Goal: Information Seeking & Learning: Understand process/instructions

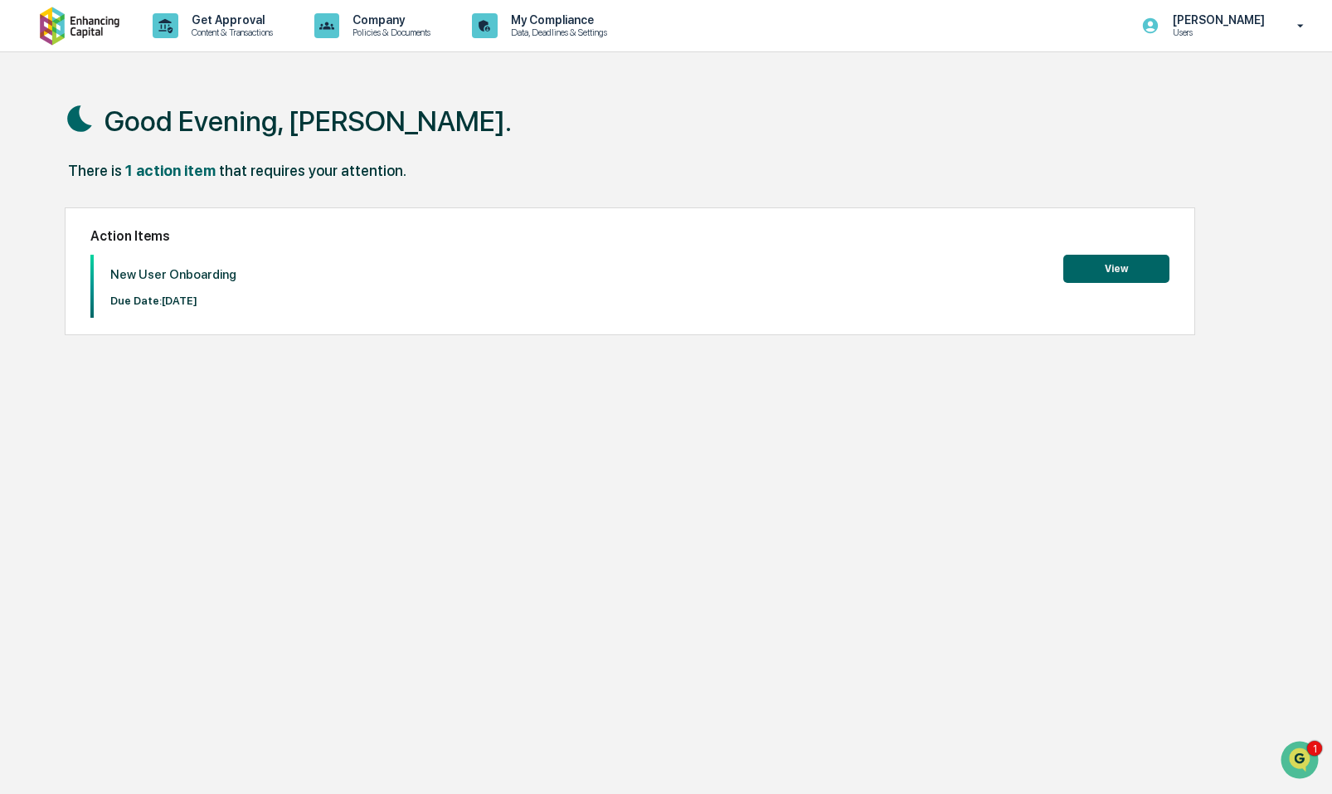
click at [1133, 262] on button "View" at bounding box center [1116, 269] width 106 height 28
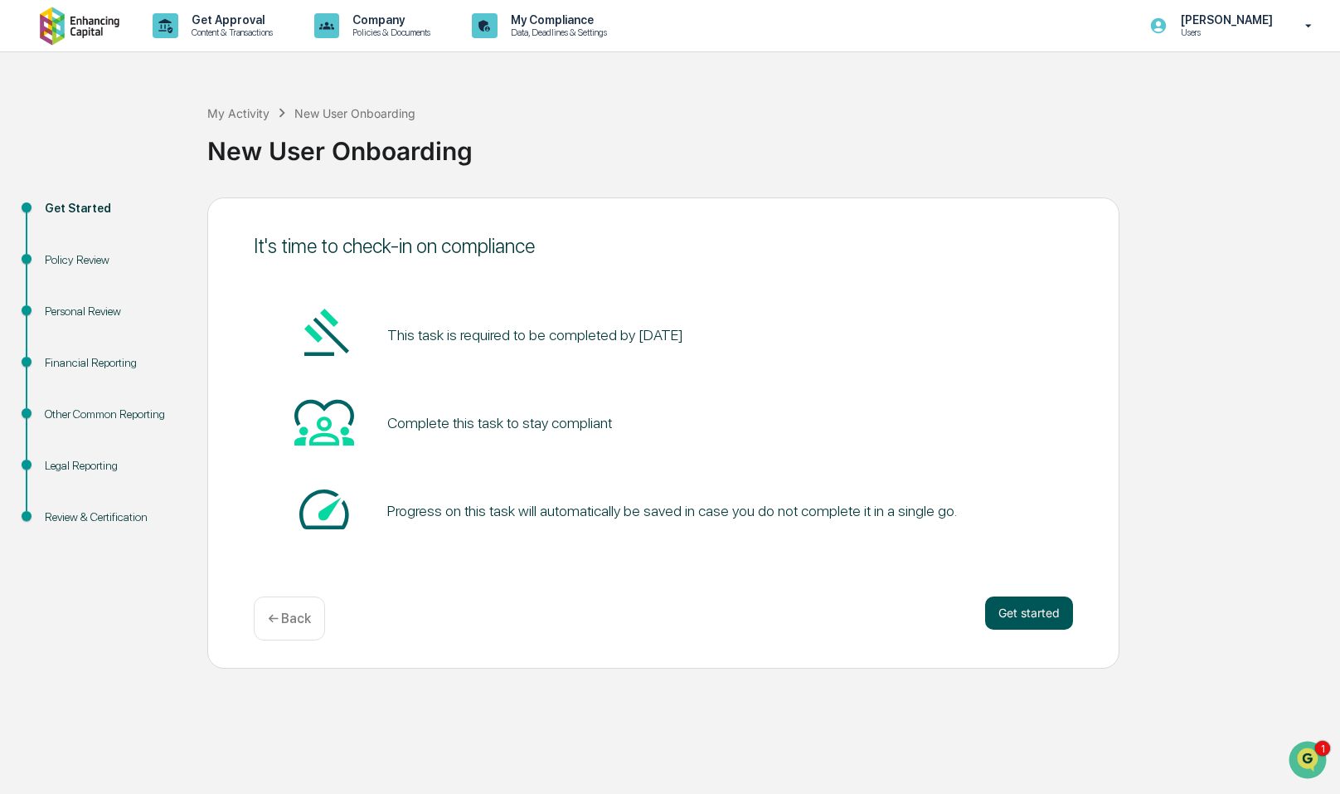
click at [1026, 625] on button "Get started" at bounding box center [1029, 612] width 88 height 33
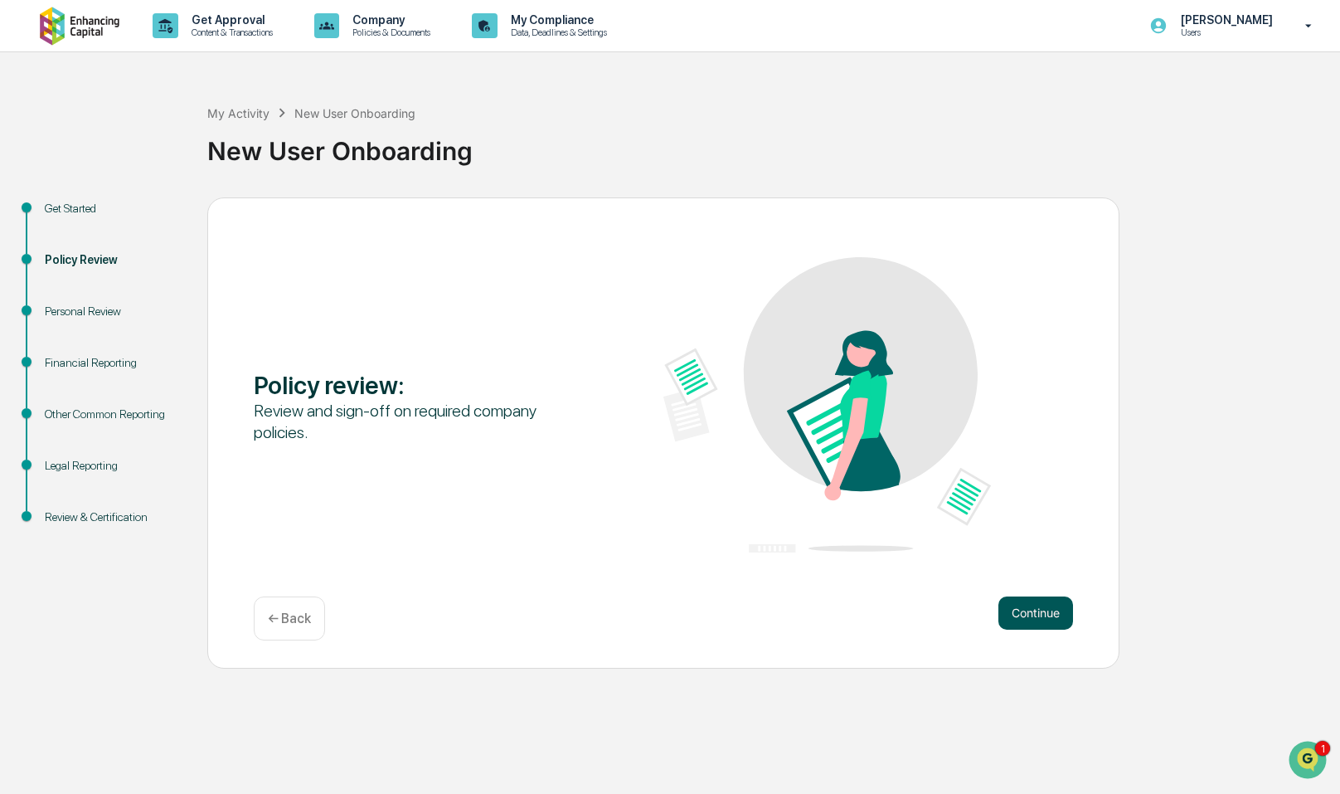
click at [1032, 621] on button "Continue" at bounding box center [1036, 612] width 75 height 33
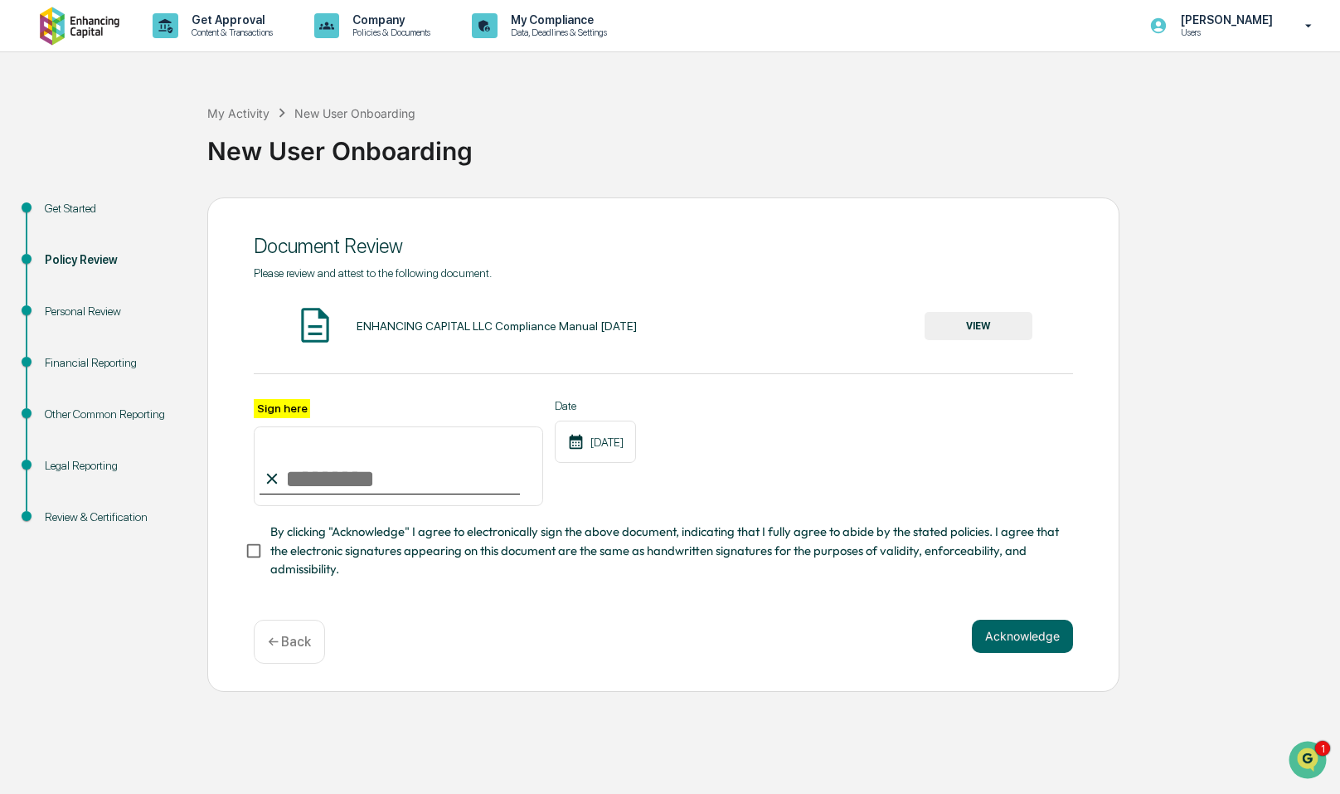
click at [973, 324] on button "VIEW" at bounding box center [979, 326] width 108 height 28
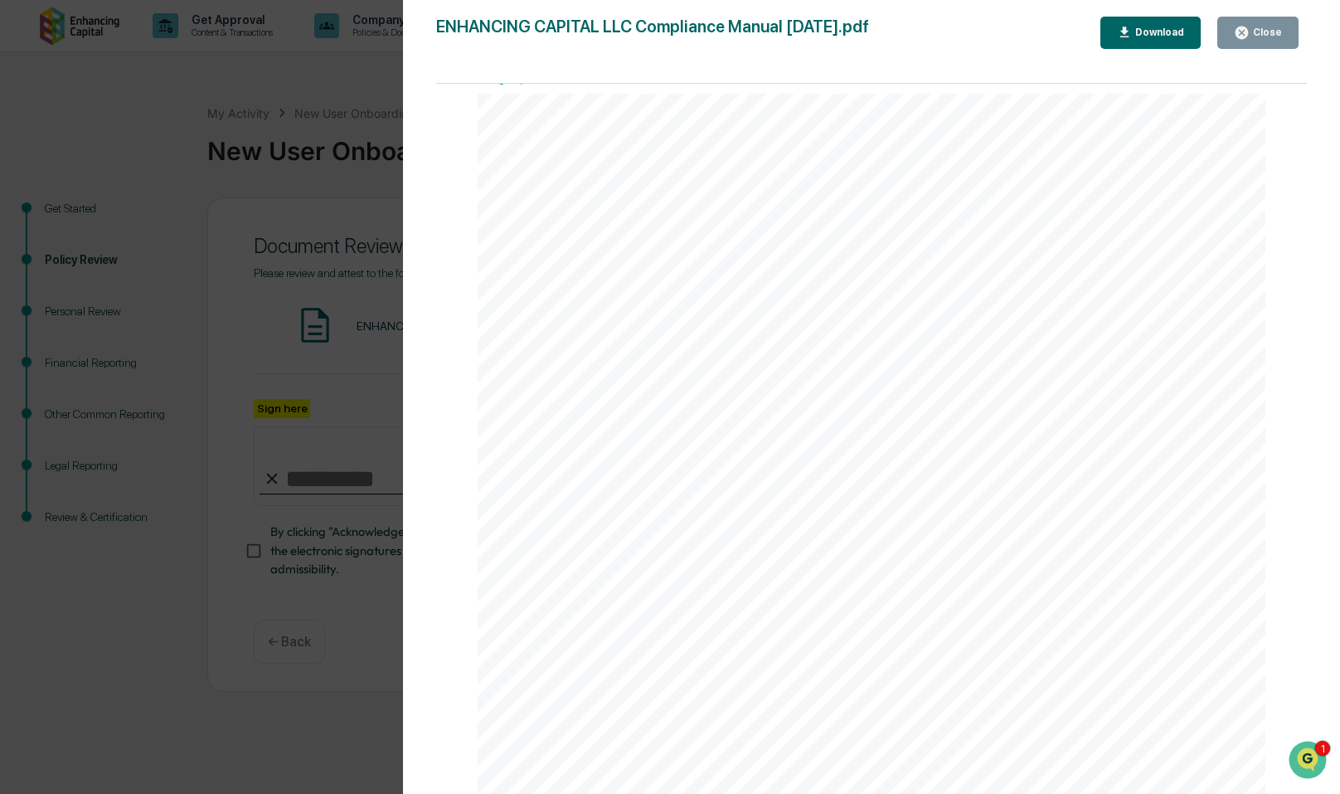
scroll to position [1103, 0]
click at [1273, 36] on div "Close" at bounding box center [1266, 33] width 32 height 12
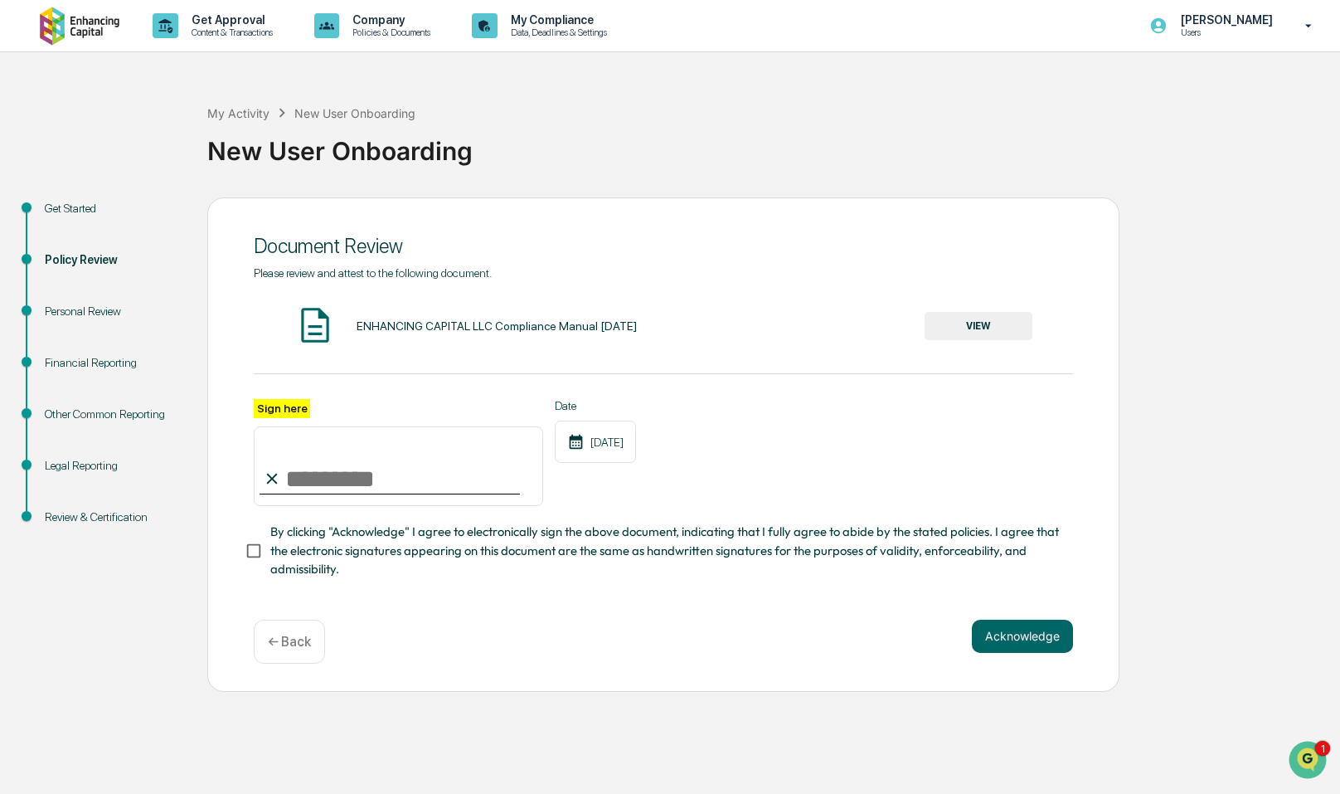
click at [1001, 322] on button "VIEW" at bounding box center [979, 326] width 108 height 28
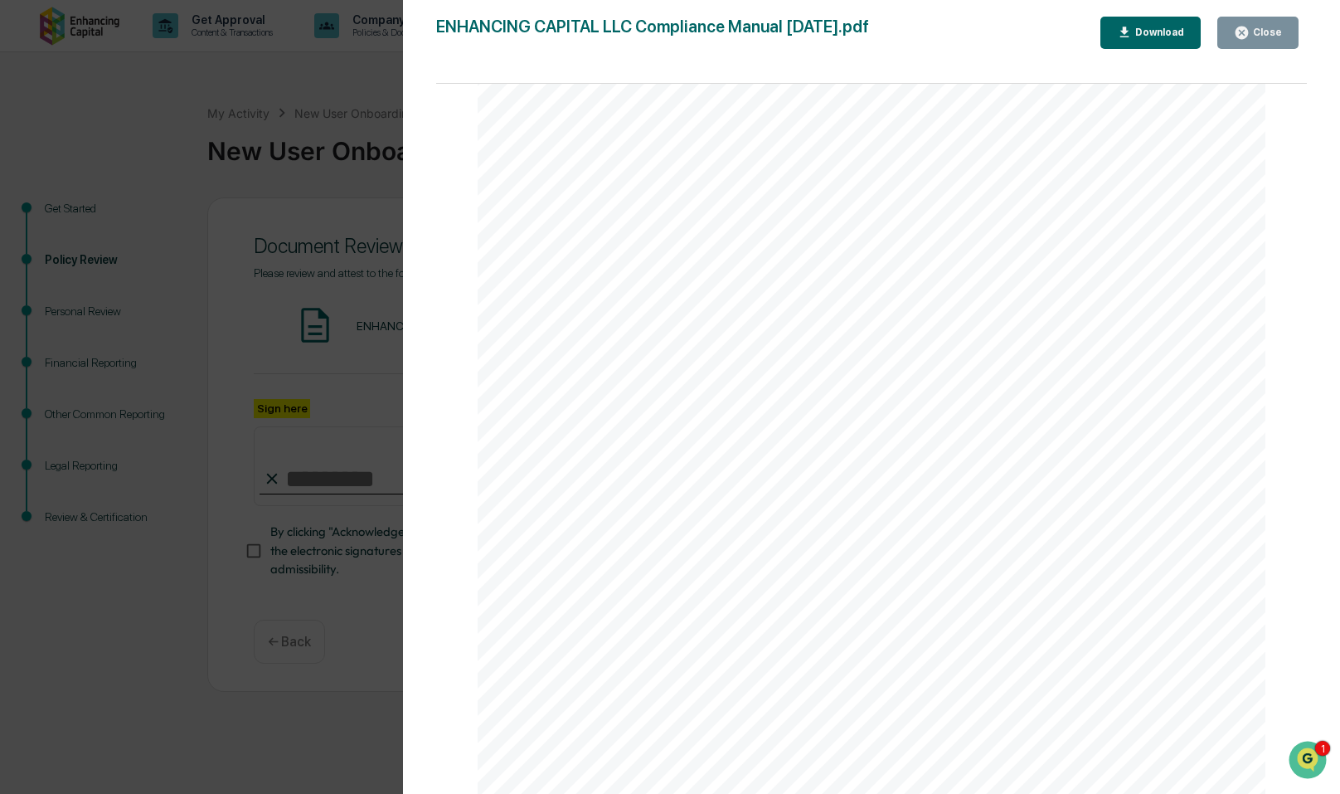
scroll to position [7801, 0]
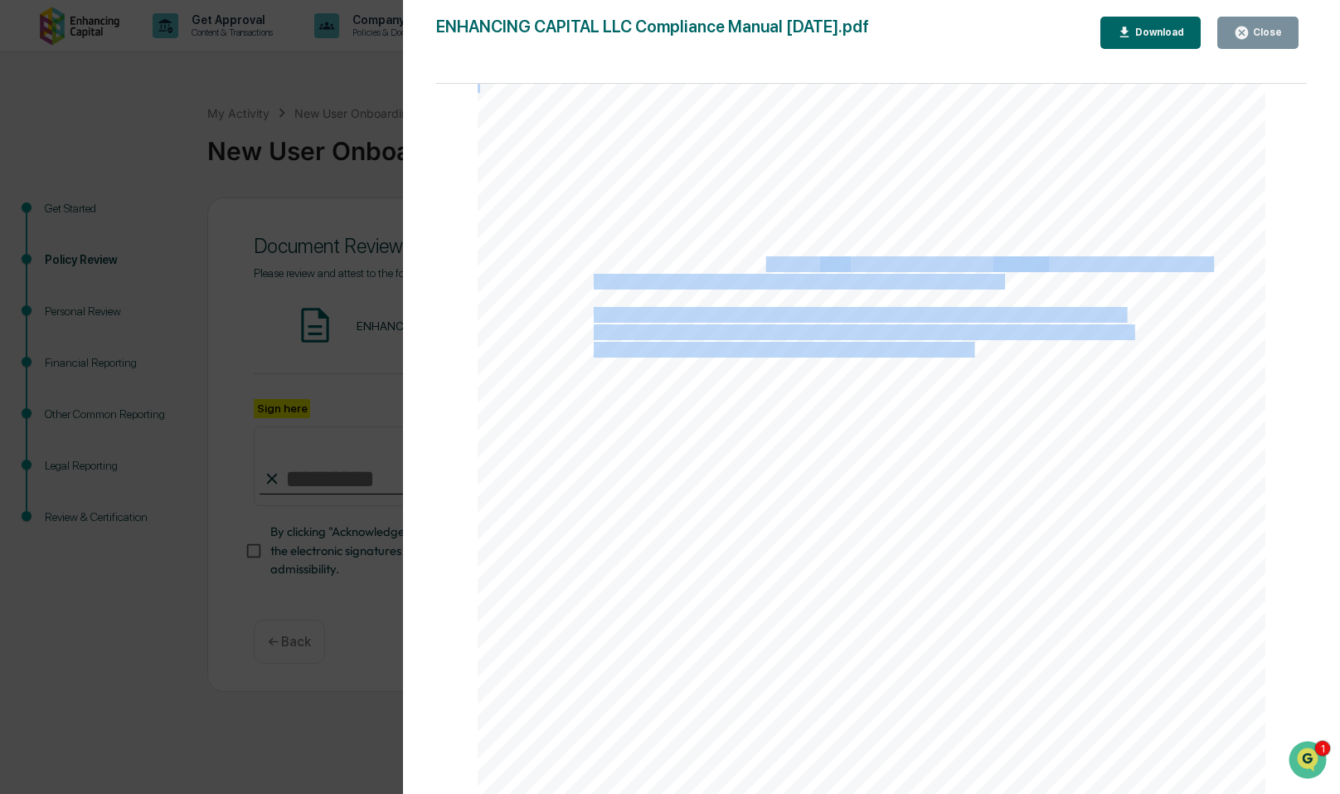
drag, startPoint x: 893, startPoint y: 356, endPoint x: 755, endPoint y: 273, distance: 160.7
click at [755, 273] on div "program. Failure to do so may result in severe criminal and civil legal penalti…" at bounding box center [872, 350] width 788 height 1020
drag, startPoint x: 755, startPoint y: 273, endPoint x: 763, endPoint y: 356, distance: 83.4
click at [763, 356] on span "([PERSON_NAME][EMAIL_ADDRESS][PERSON_NAME][DOMAIN_NAME]) as its designee to rec…" at bounding box center [979, 350] width 770 height 14
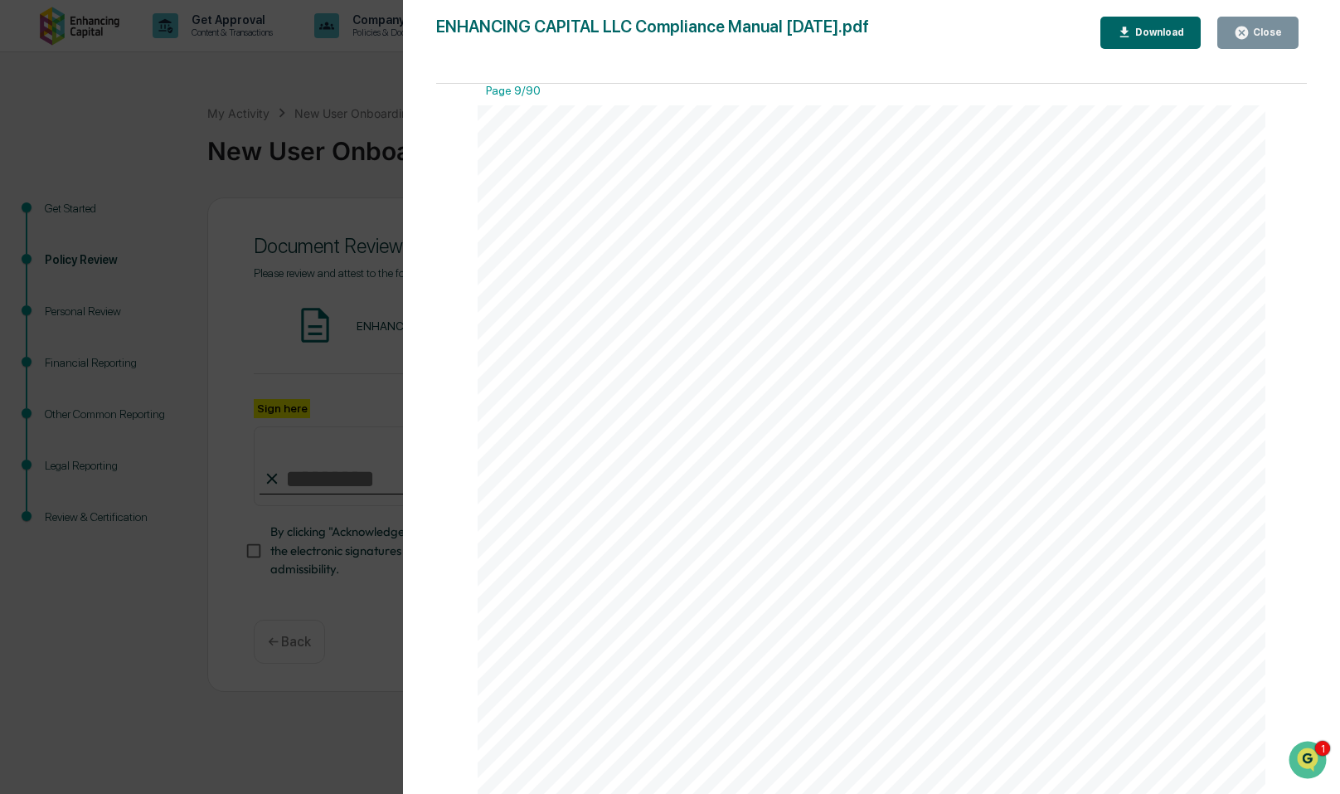
scroll to position [8629, 0]
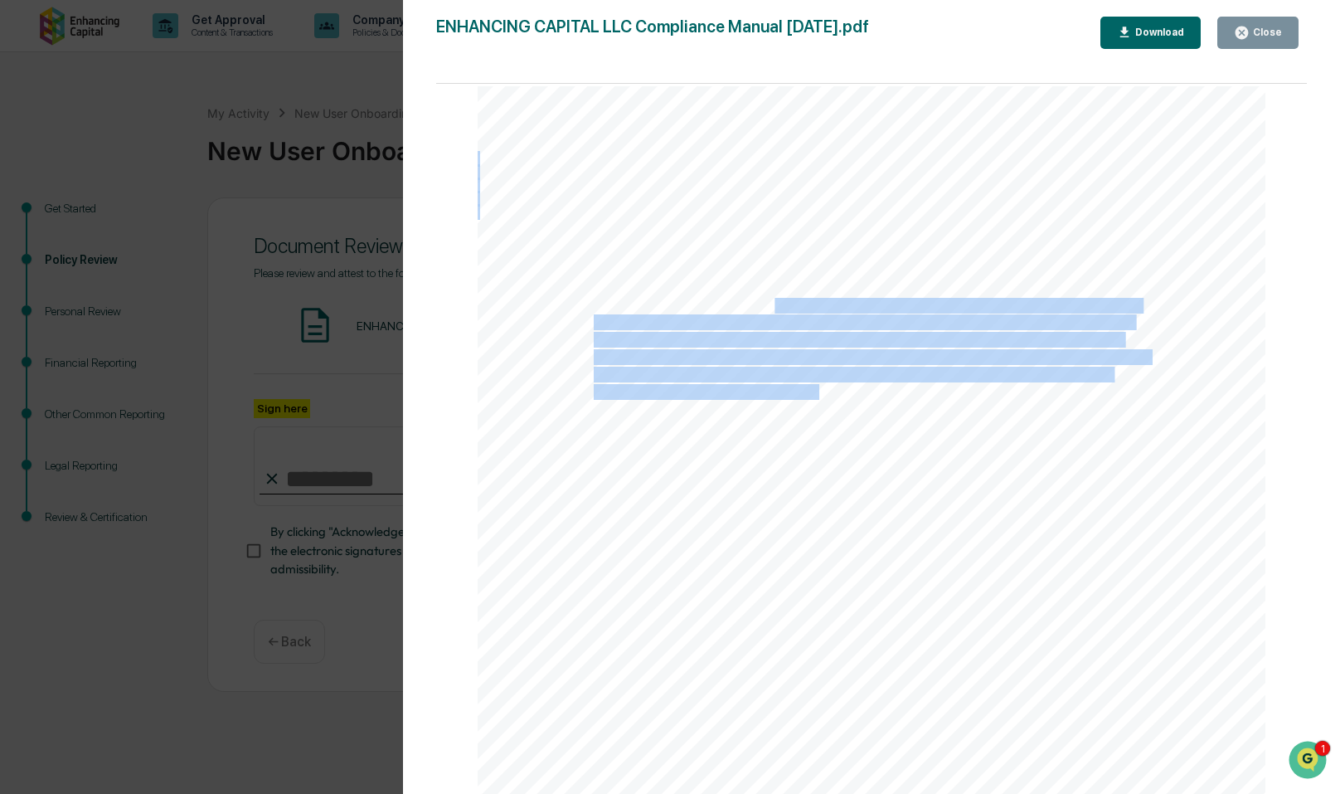
drag, startPoint x: 770, startPoint y: 314, endPoint x: 816, endPoint y: 395, distance: 92.9
click at [816, 395] on div "by its provisions. Additionally, on a quarterly basis, each supervised person w…" at bounding box center [872, 596] width 788 height 1020
drag, startPoint x: 816, startPoint y: 395, endPoint x: 781, endPoint y: 469, distance: 82.4
click at [781, 469] on div "by its provisions. Additionally, on a quarterly basis, each supervised person w…" at bounding box center [872, 596] width 788 height 1020
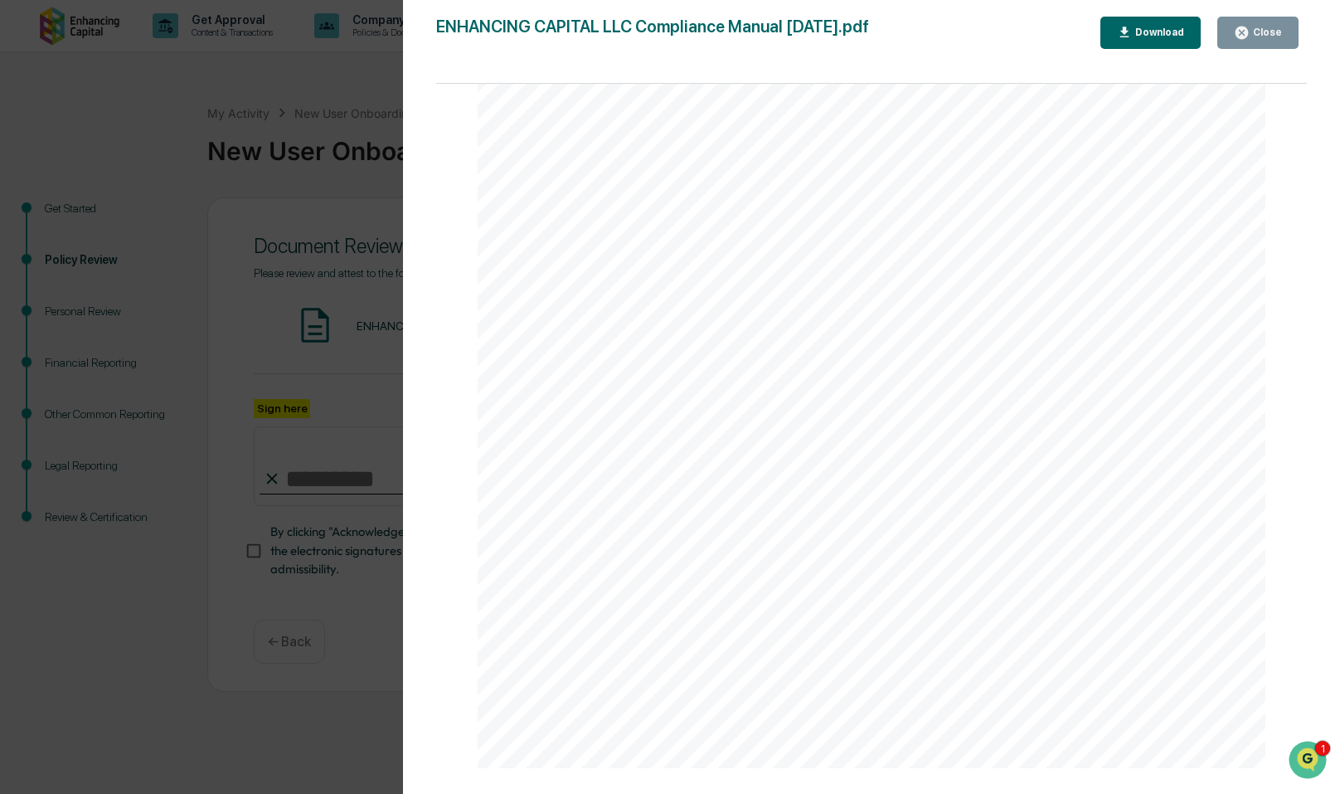
scroll to position [18611, 0]
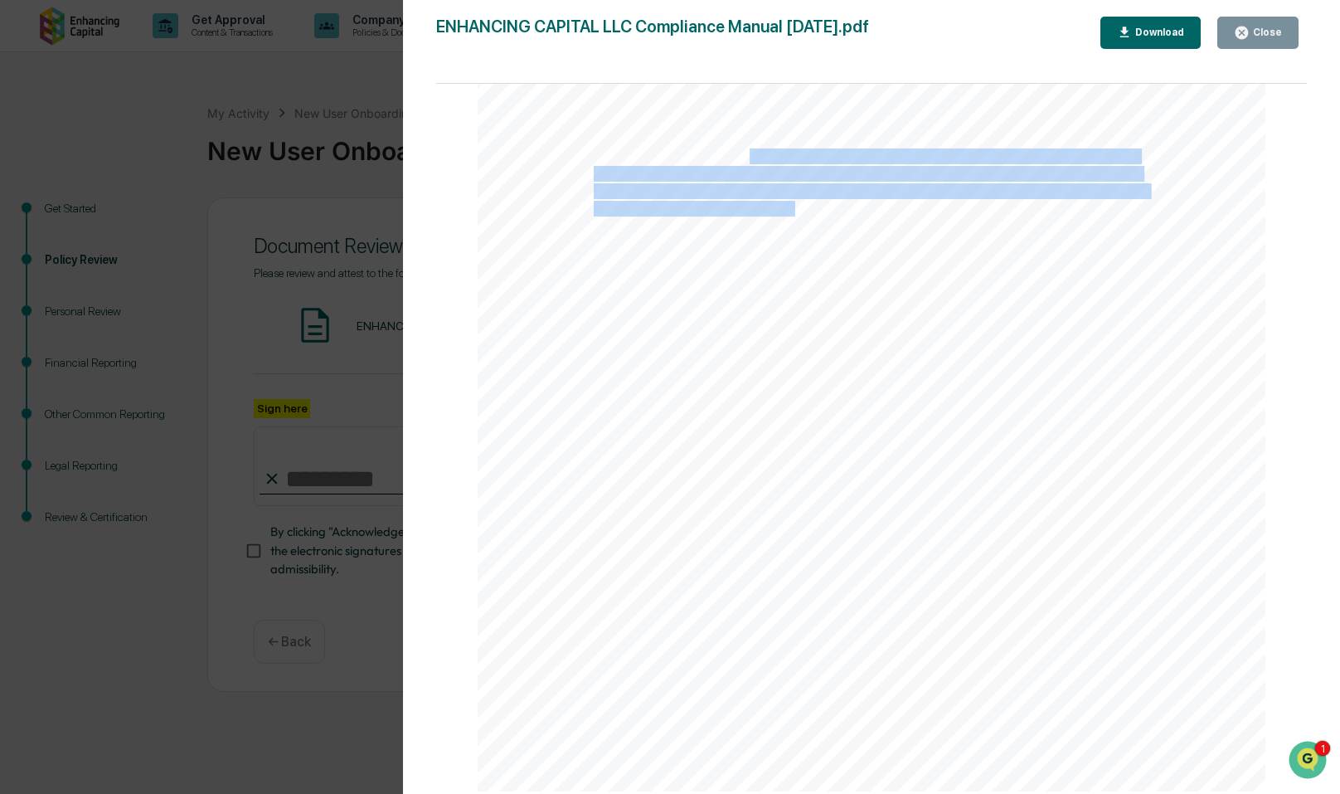
drag, startPoint x: 748, startPoint y: 158, endPoint x: 788, endPoint y: 218, distance: 71.8
click at [788, 218] on div "Issuers will only be removed from the Restricted List when it has been determin…" at bounding box center [872, 282] width 788 height 1020
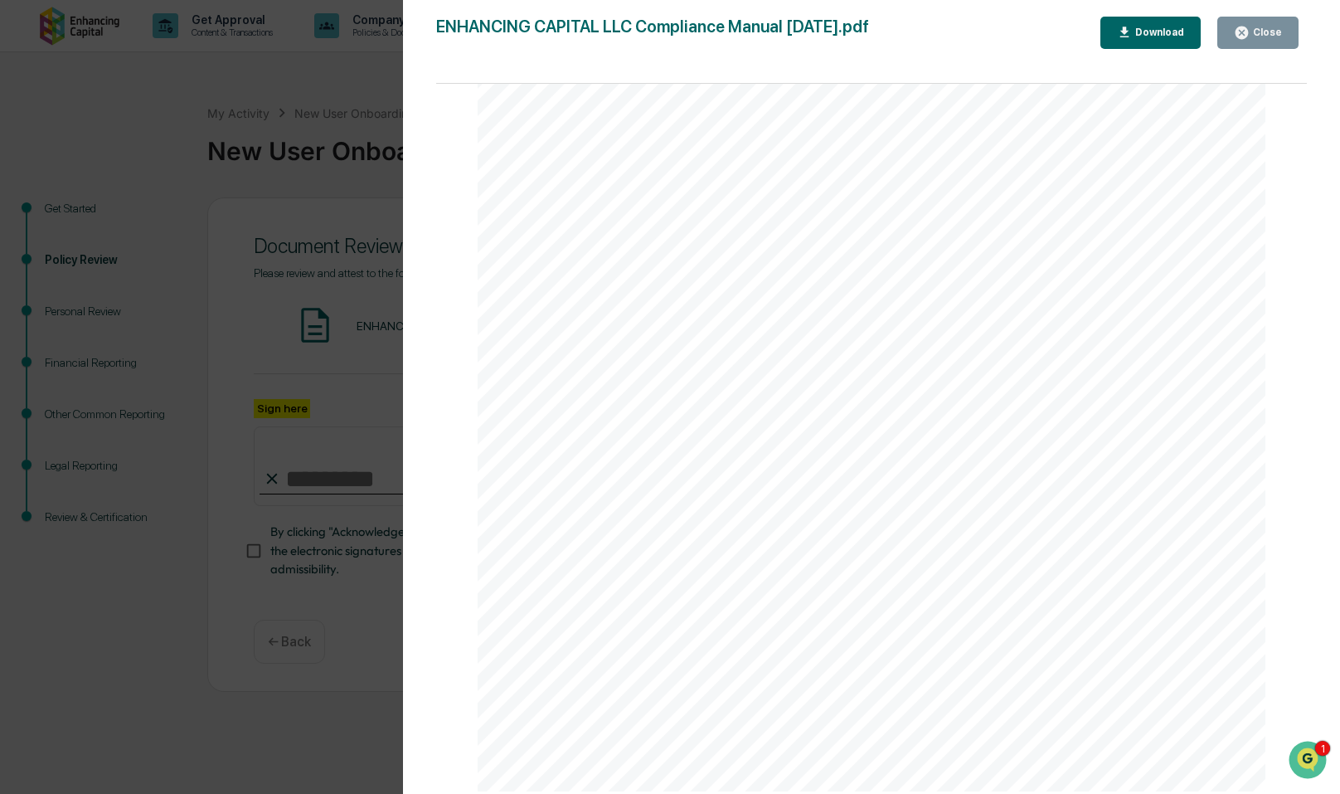
drag, startPoint x: 788, startPoint y: 218, endPoint x: 800, endPoint y: 263, distance: 46.5
click at [800, 263] on span "information is being received. If it is determined that a transcript contains p…" at bounding box center [864, 260] width 541 height 14
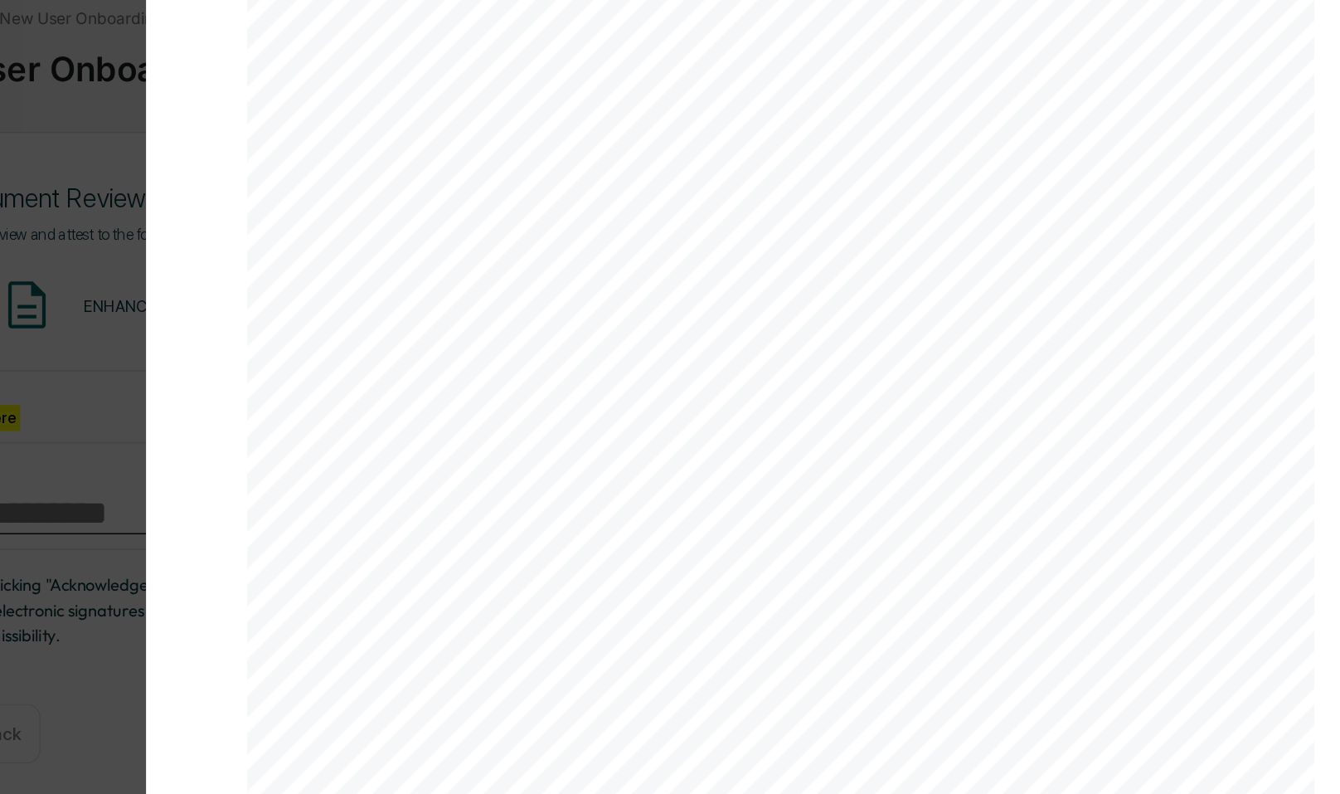
scroll to position [20439, 0]
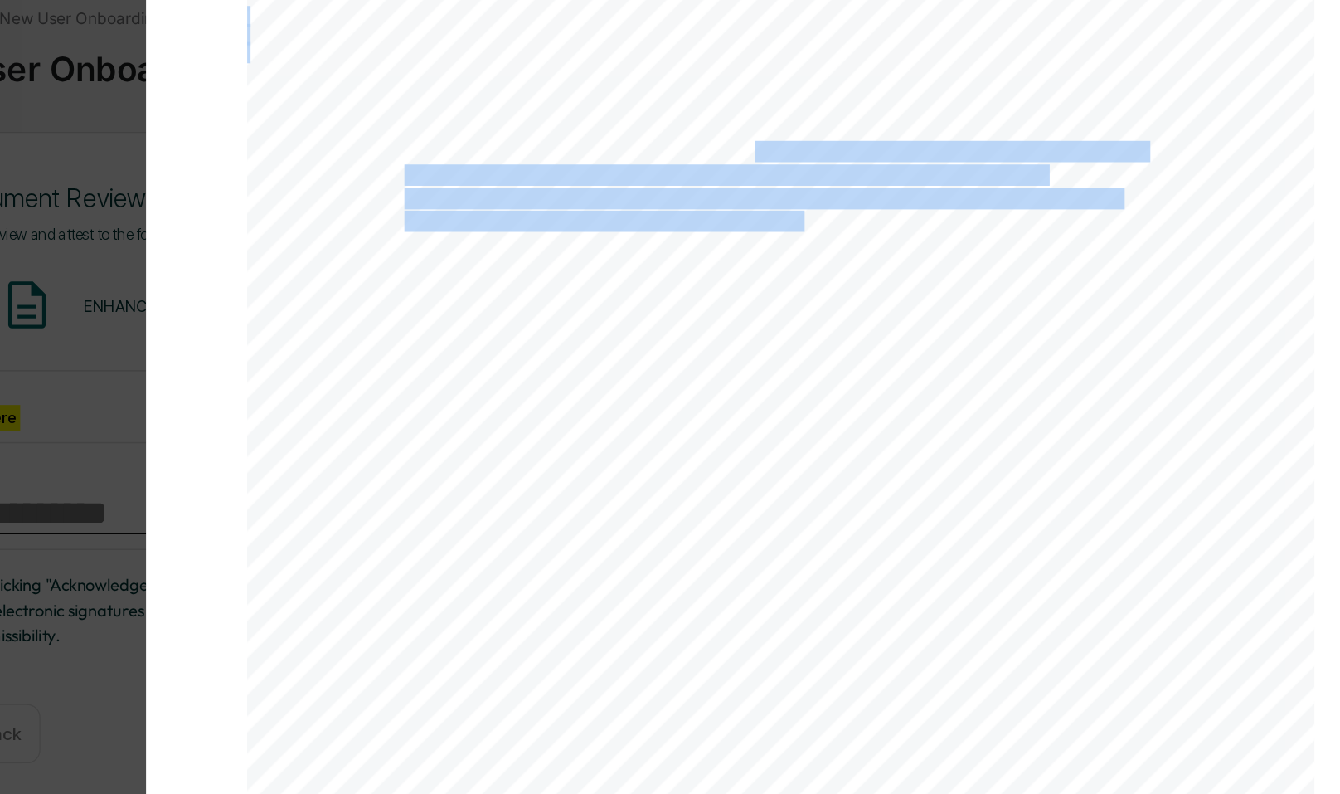
drag, startPoint x: 849, startPoint y: 226, endPoint x: 886, endPoint y: 280, distance: 65.8
click at [886, 280] on div "by the Firm. However, the Firm will endeavor to obtain information sufficient e…" at bounding box center [872, 603] width 788 height 1020
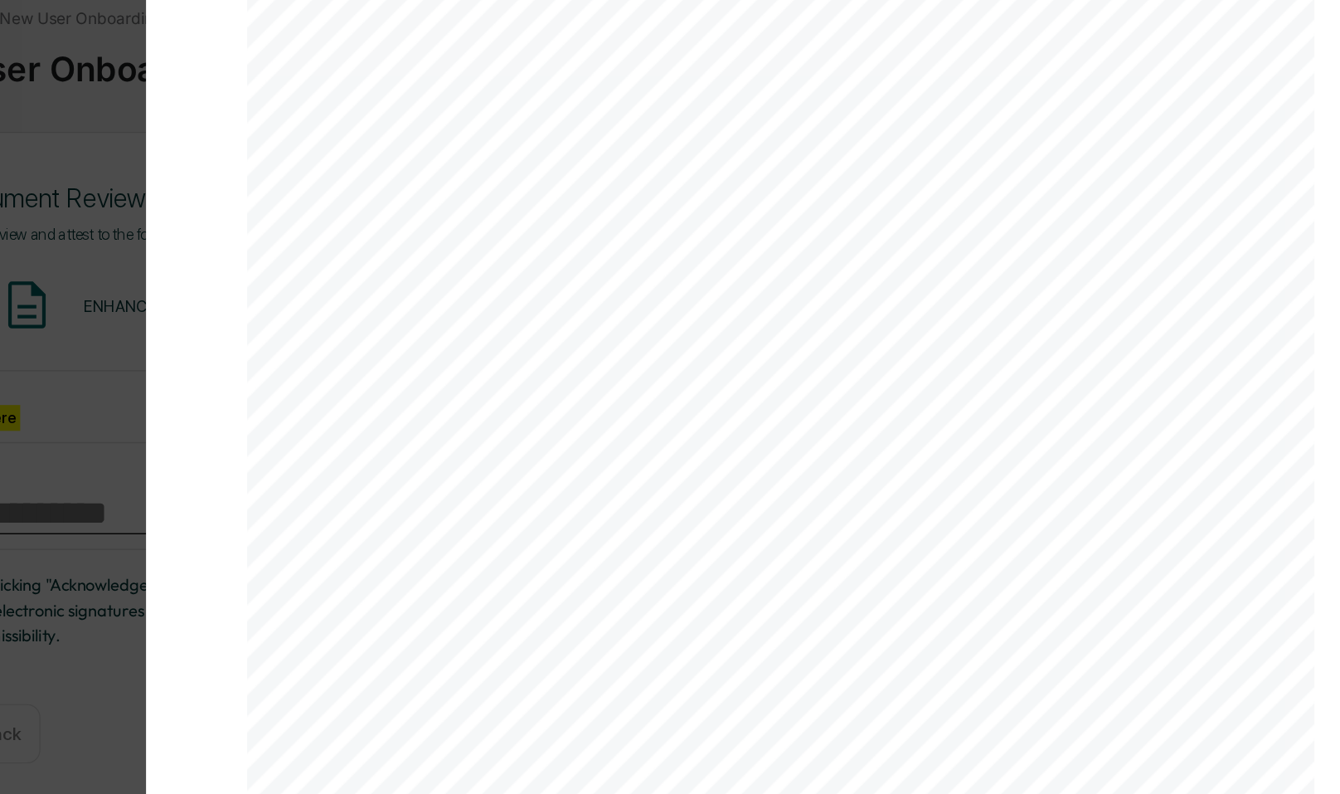
drag, startPoint x: 886, startPoint y: 280, endPoint x: 870, endPoint y: 334, distance: 56.2
click at [870, 334] on span "The Firm will ensure that it has obtained sufficient information about each cli…" at bounding box center [856, 331] width 524 height 14
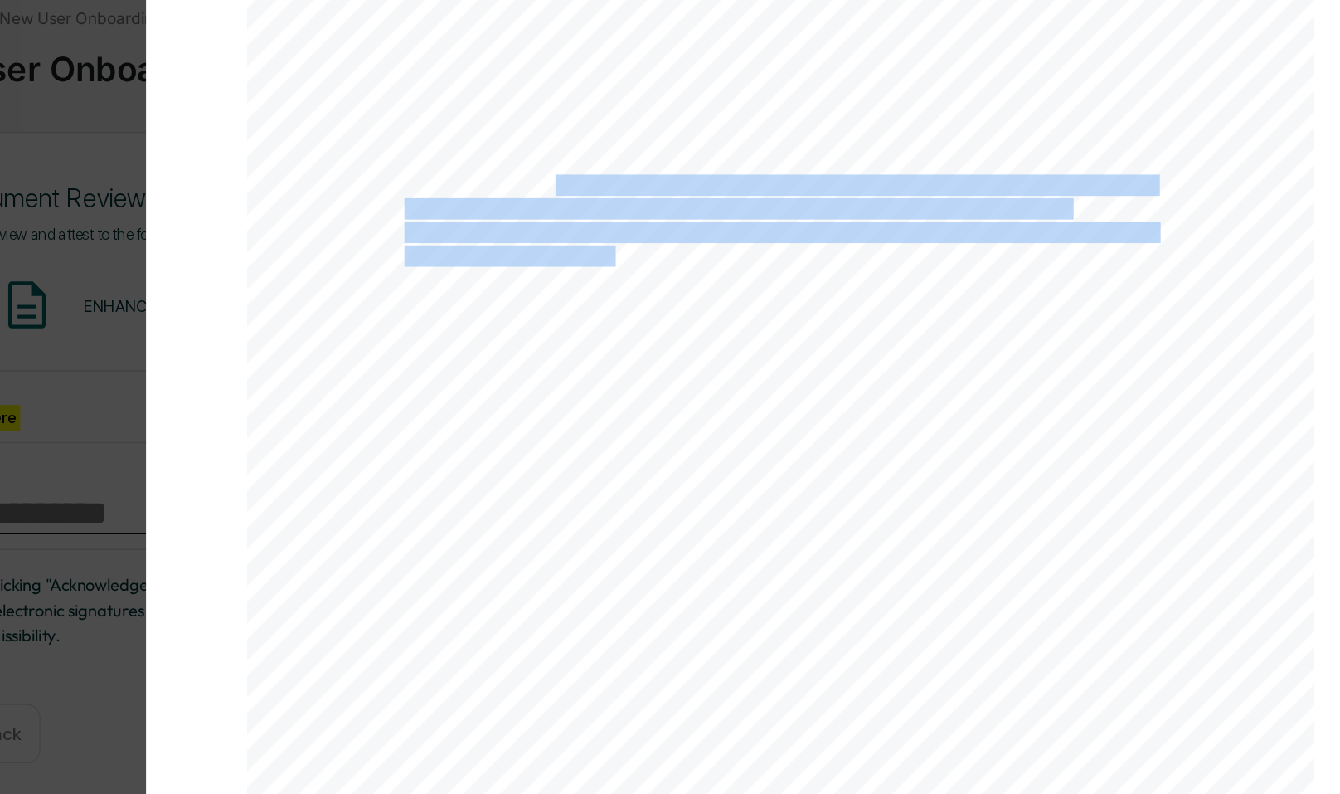
drag, startPoint x: 701, startPoint y: 249, endPoint x: 742, endPoint y: 306, distance: 70.7
click at [742, 306] on div "CLIENT COMPLAINTS Introduction It is the Firm’s responsibility to ensure that c…" at bounding box center [872, 425] width 788 height 1020
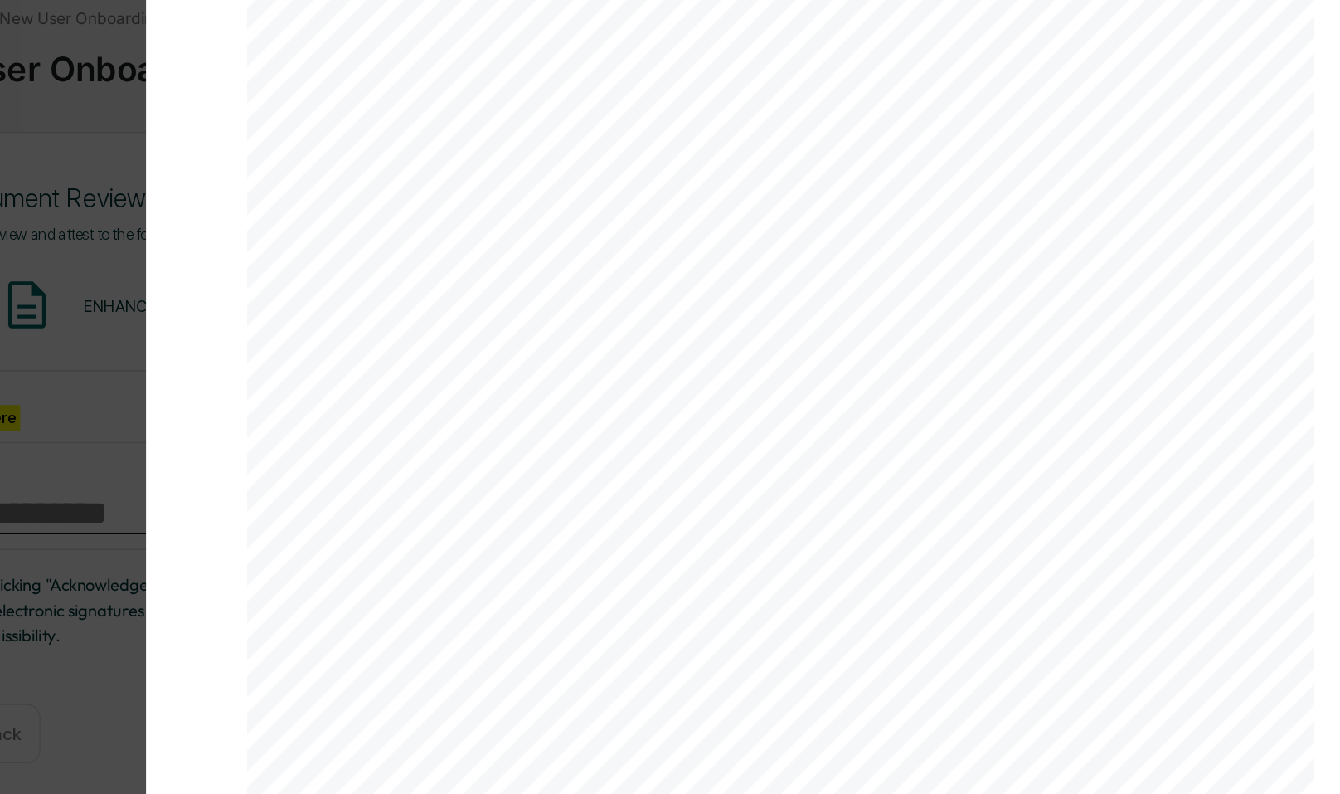
click at [745, 313] on div "CLIENT COMPLAINTS Introduction It is the Firm’s responsibility to ensure that c…" at bounding box center [872, 425] width 788 height 1020
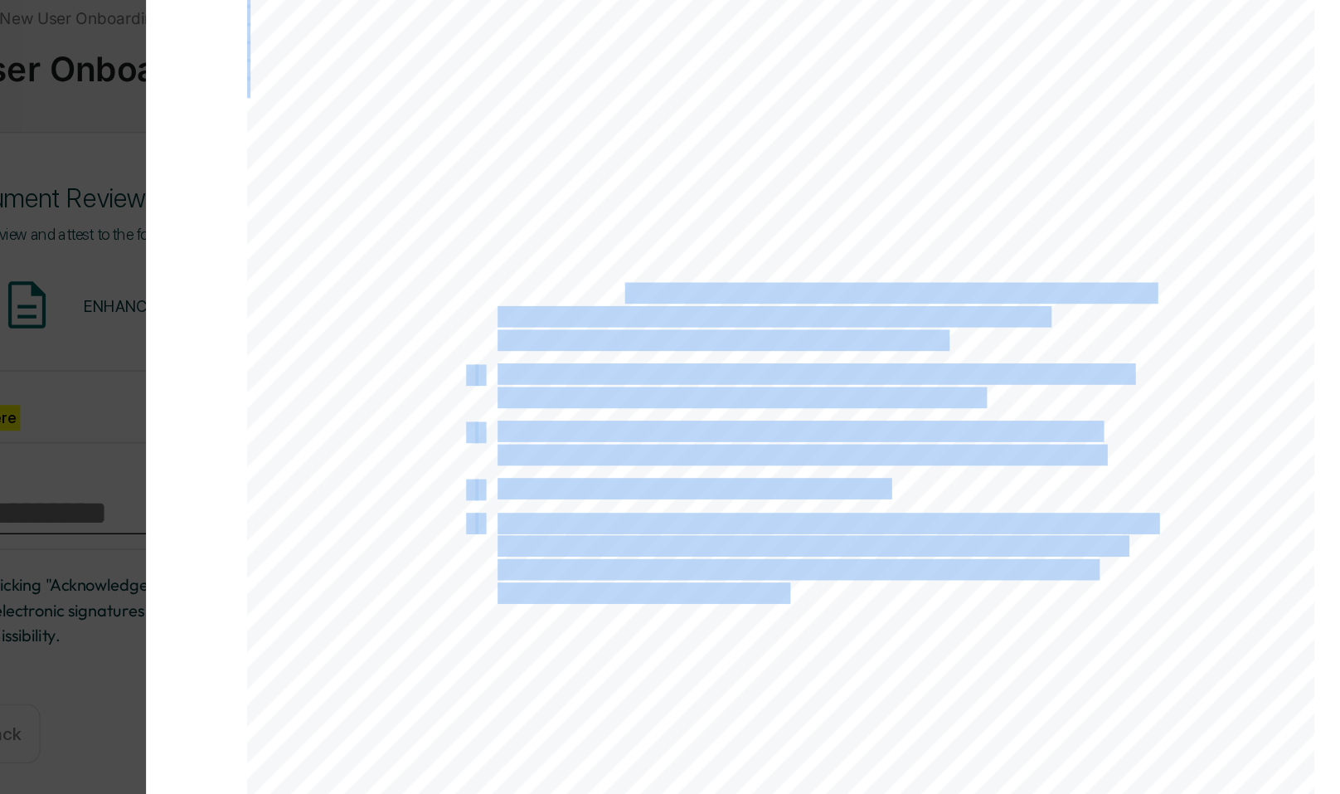
drag, startPoint x: 754, startPoint y: 329, endPoint x: 791, endPoint y: 383, distance: 65.6
click at [791, 383] on div "CLIENT COMPLAINTS Introduction It is the Firm’s responsibility to ensure that c…" at bounding box center [872, 337] width 788 height 1020
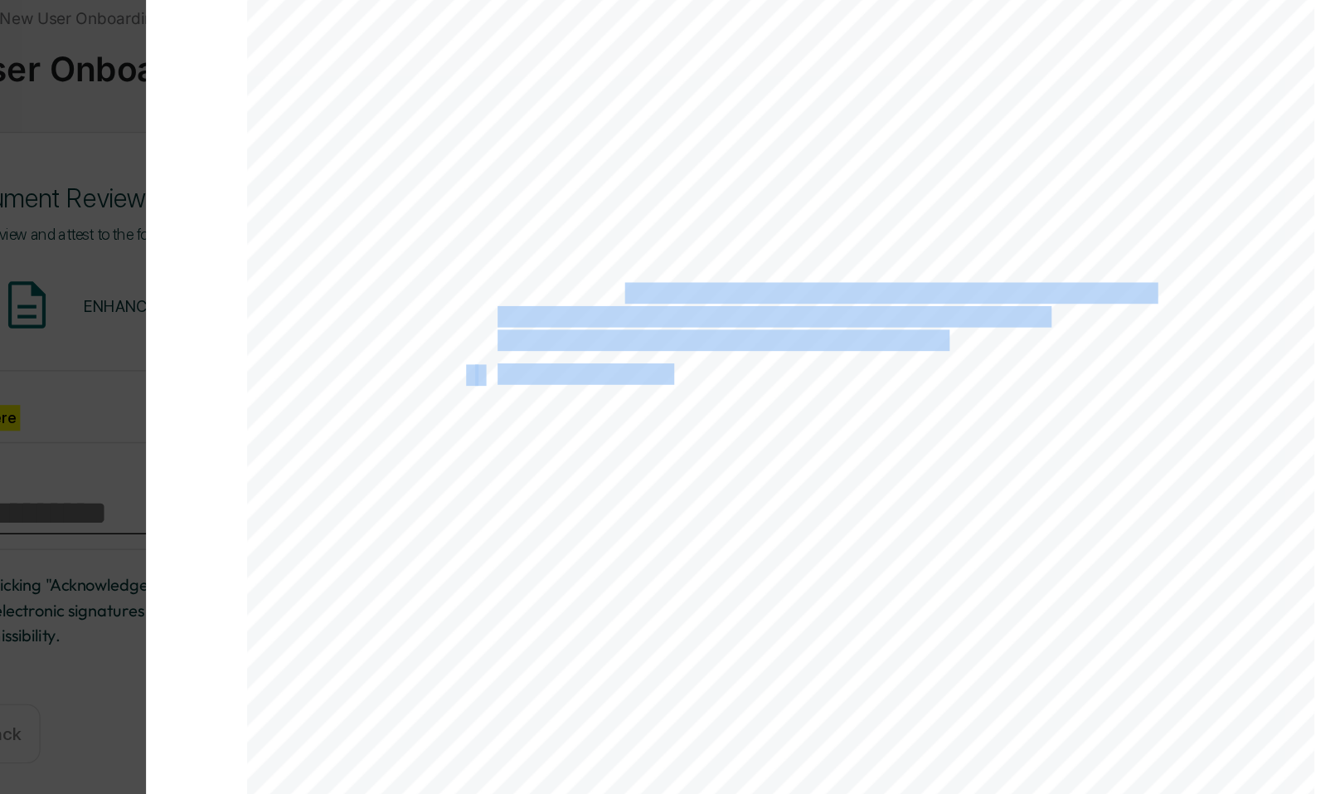
drag, startPoint x: 791, startPoint y: 383, endPoint x: 785, endPoint y: 422, distance: 39.5
click at [785, 422] on div "CLIENT COMPLAINTS Introduction It is the Firm’s responsibility to ensure that c…" at bounding box center [872, 337] width 788 height 1020
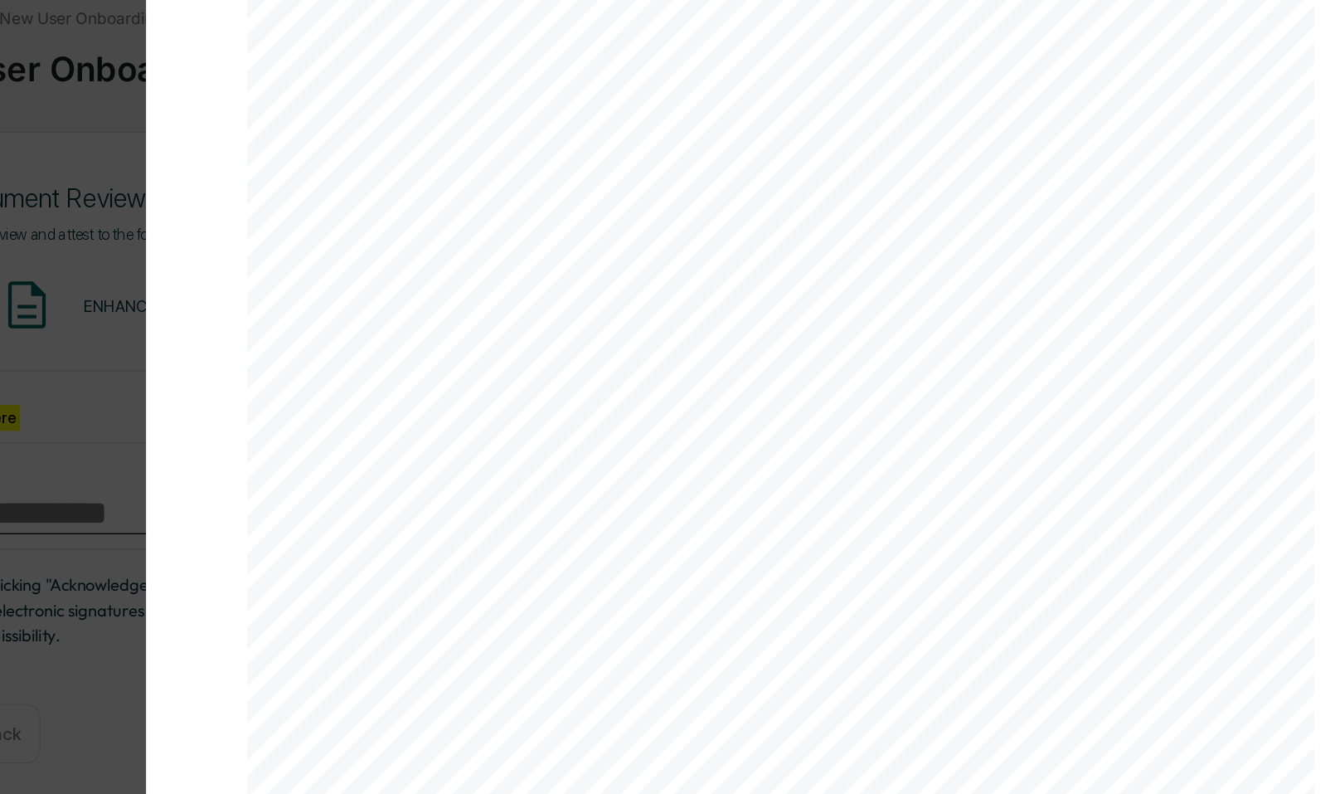
scroll to position [56007, 0]
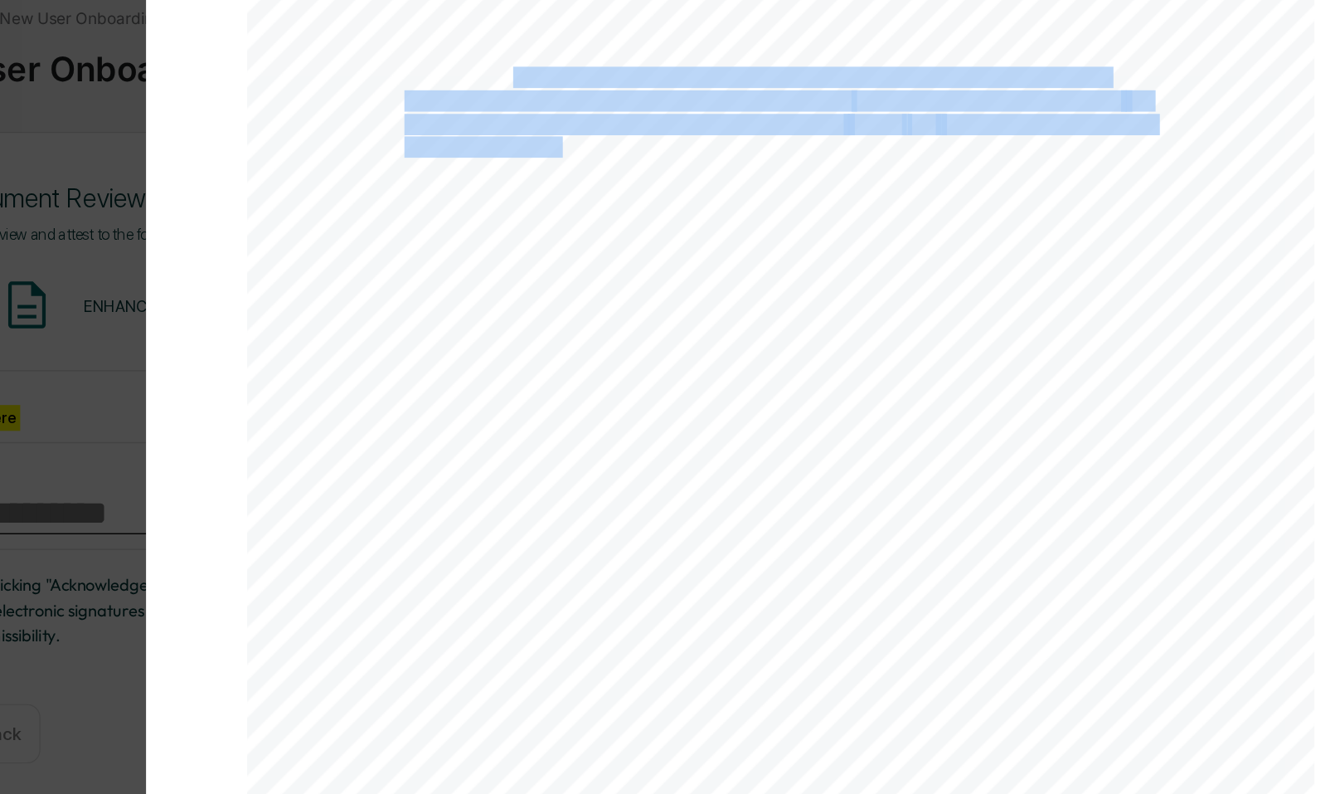
drag, startPoint x: 668, startPoint y: 188, endPoint x: 703, endPoint y: 237, distance: 60.1
click at [703, 237] on div "All hard copies containing Client Information that are no longer to be used wil…" at bounding box center [872, 483] width 788 height 1020
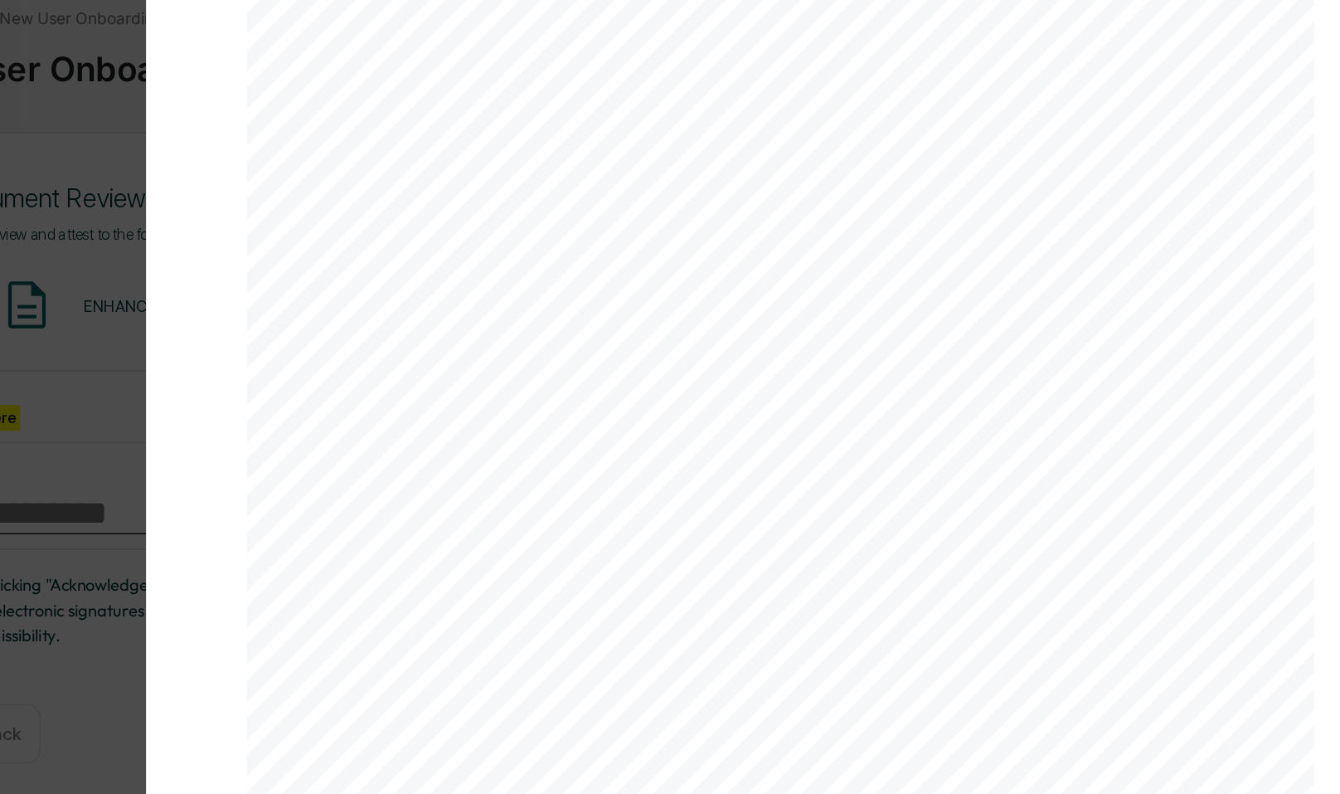
click at [739, 293] on span "The name of such client;" at bounding box center [733, 286] width 140 height 14
click at [739, 306] on div " Such disclosure or sharing of information is otherwise required or permitted …" at bounding box center [872, 45] width 788 height 1020
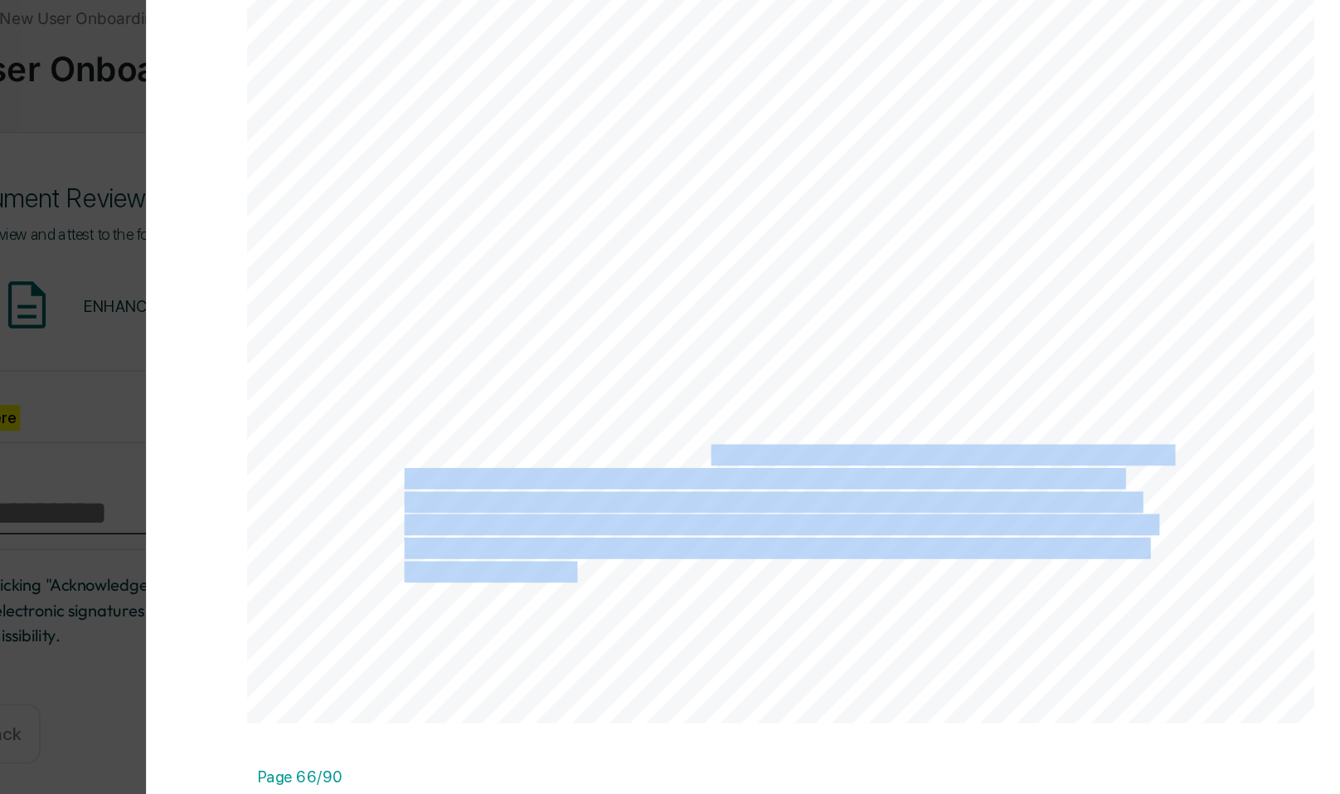
drag, startPoint x: 817, startPoint y: 475, endPoint x: 863, endPoint y: 568, distance: 103.9
click at [863, 568] on div "In the event that the Firm’s office location is not accessible, supervised pers…" at bounding box center [872, 124] width 788 height 1020
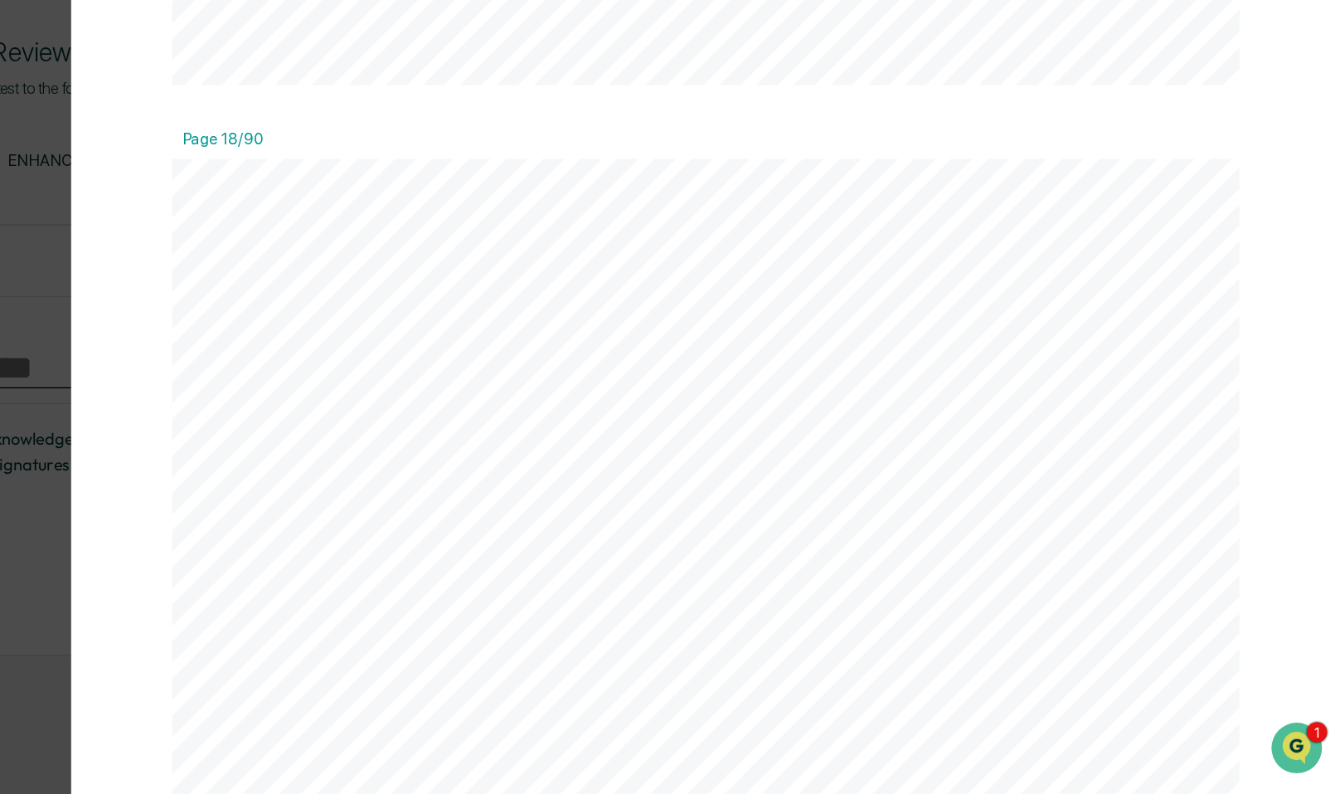
scroll to position [18051, 0]
click at [366, 434] on div "Version History [DATE] 08:52 PM [PERSON_NAME] ENHANCING CAPITAL LLC Compliance …" at bounding box center [670, 397] width 1340 height 794
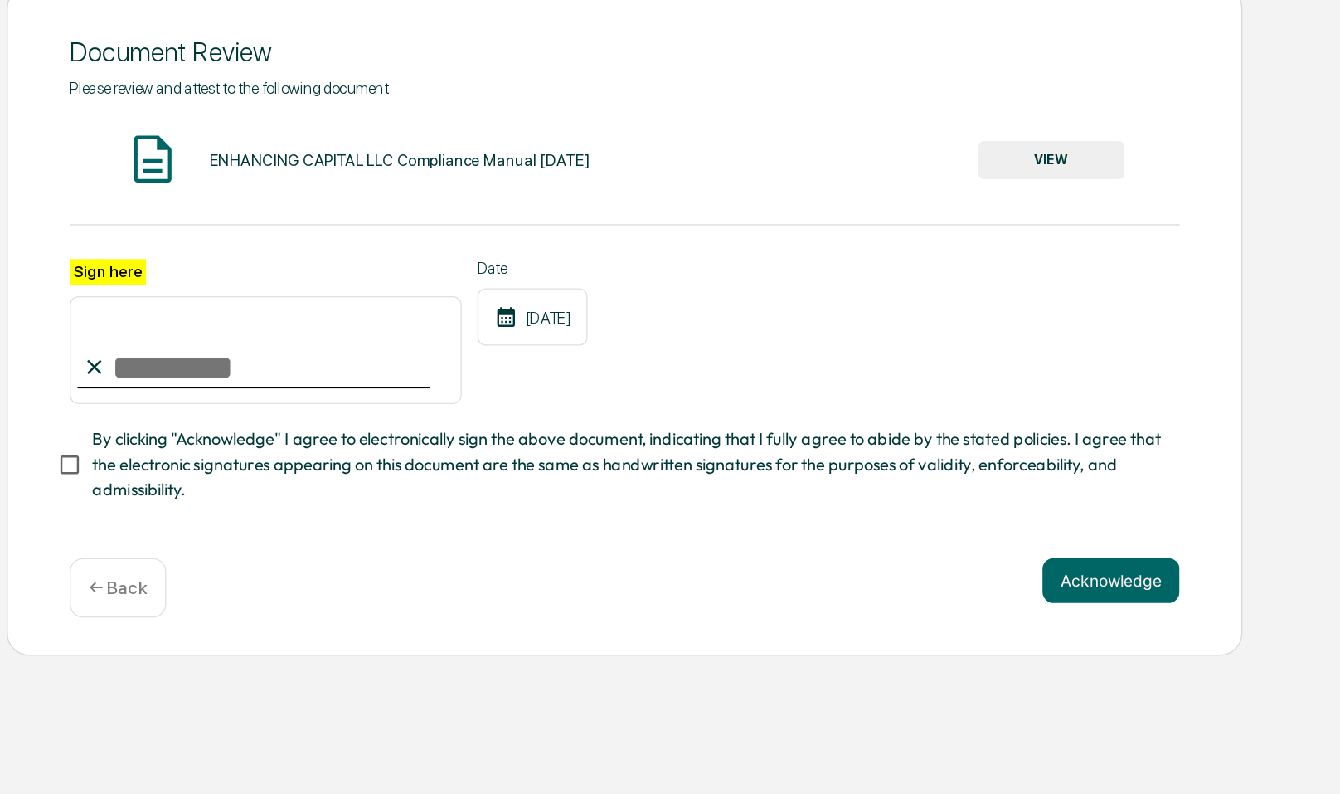
scroll to position [0, 0]
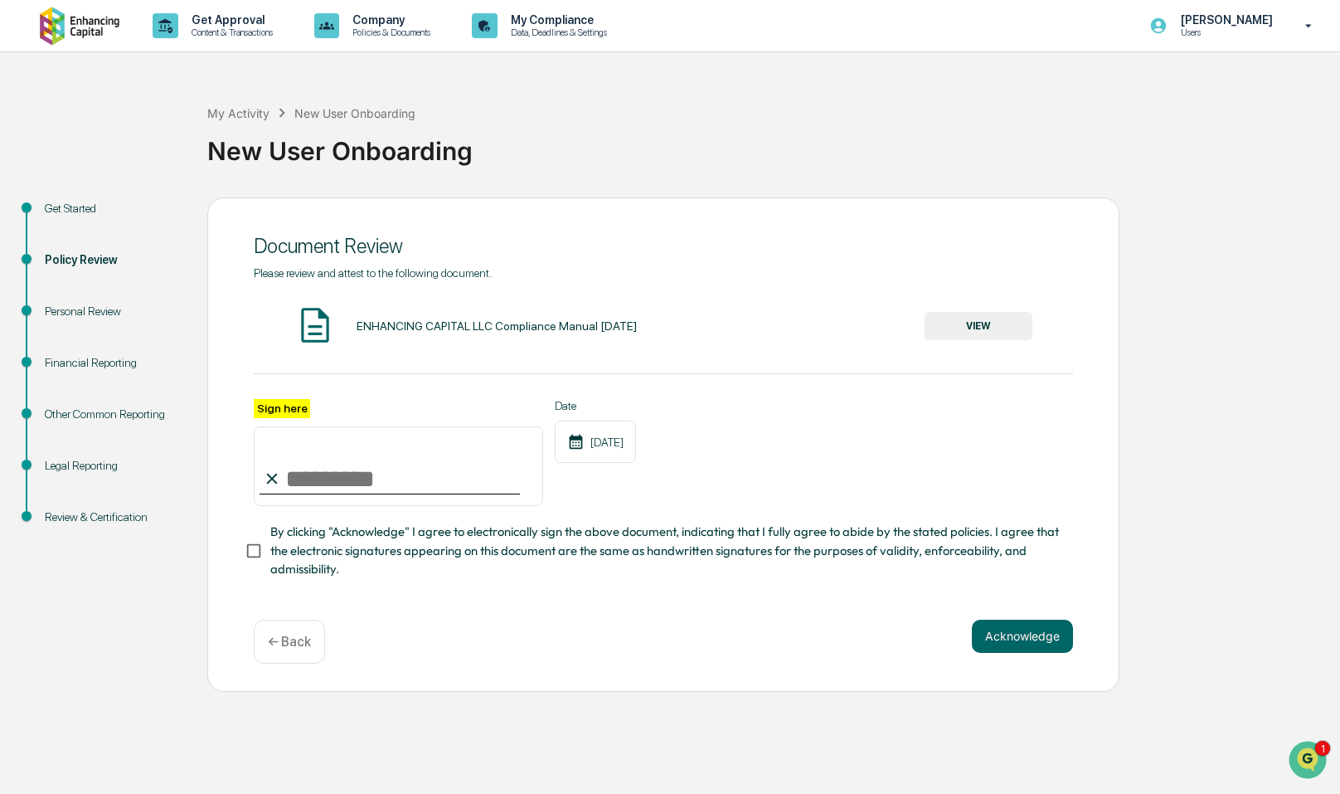
click at [100, 319] on div "Personal Review" at bounding box center [113, 311] width 136 height 17
